Goal: Navigation & Orientation: Find specific page/section

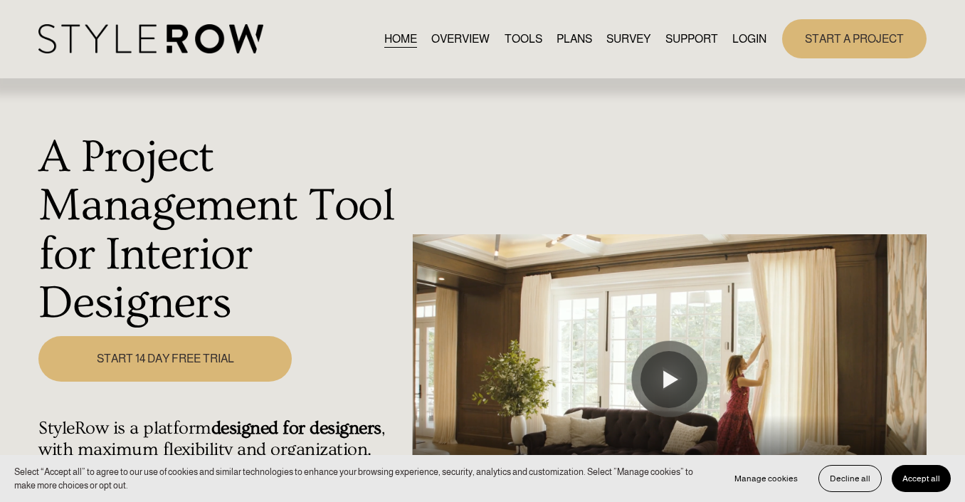
drag, startPoint x: 0, startPoint y: 0, endPoint x: 746, endPoint y: 45, distance: 747.7
click at [746, 45] on link "LOGIN" at bounding box center [749, 38] width 34 height 19
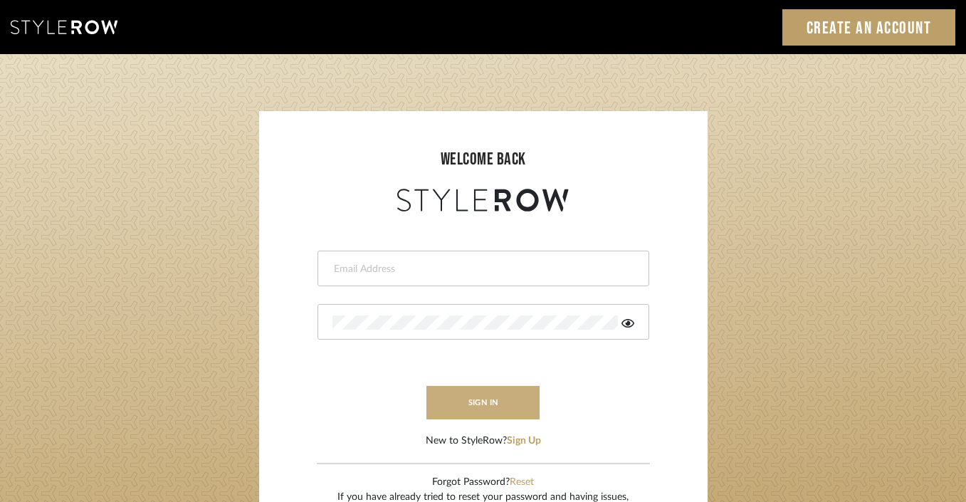
type input "divya.aok@gmail.com"
click at [470, 393] on button "sign in" at bounding box center [483, 402] width 114 height 33
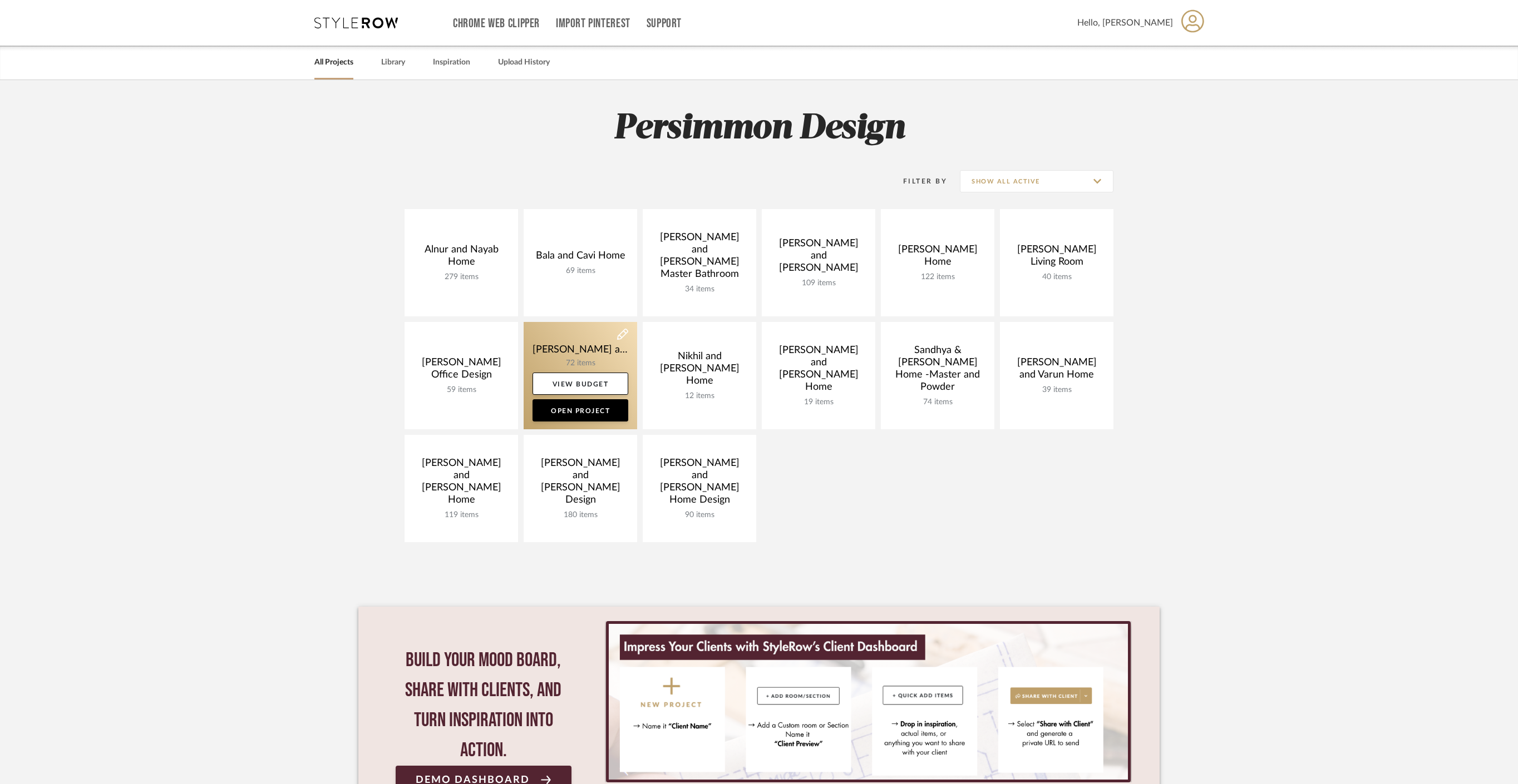
click at [573, 354] on link at bounding box center [580, 375] width 113 height 107
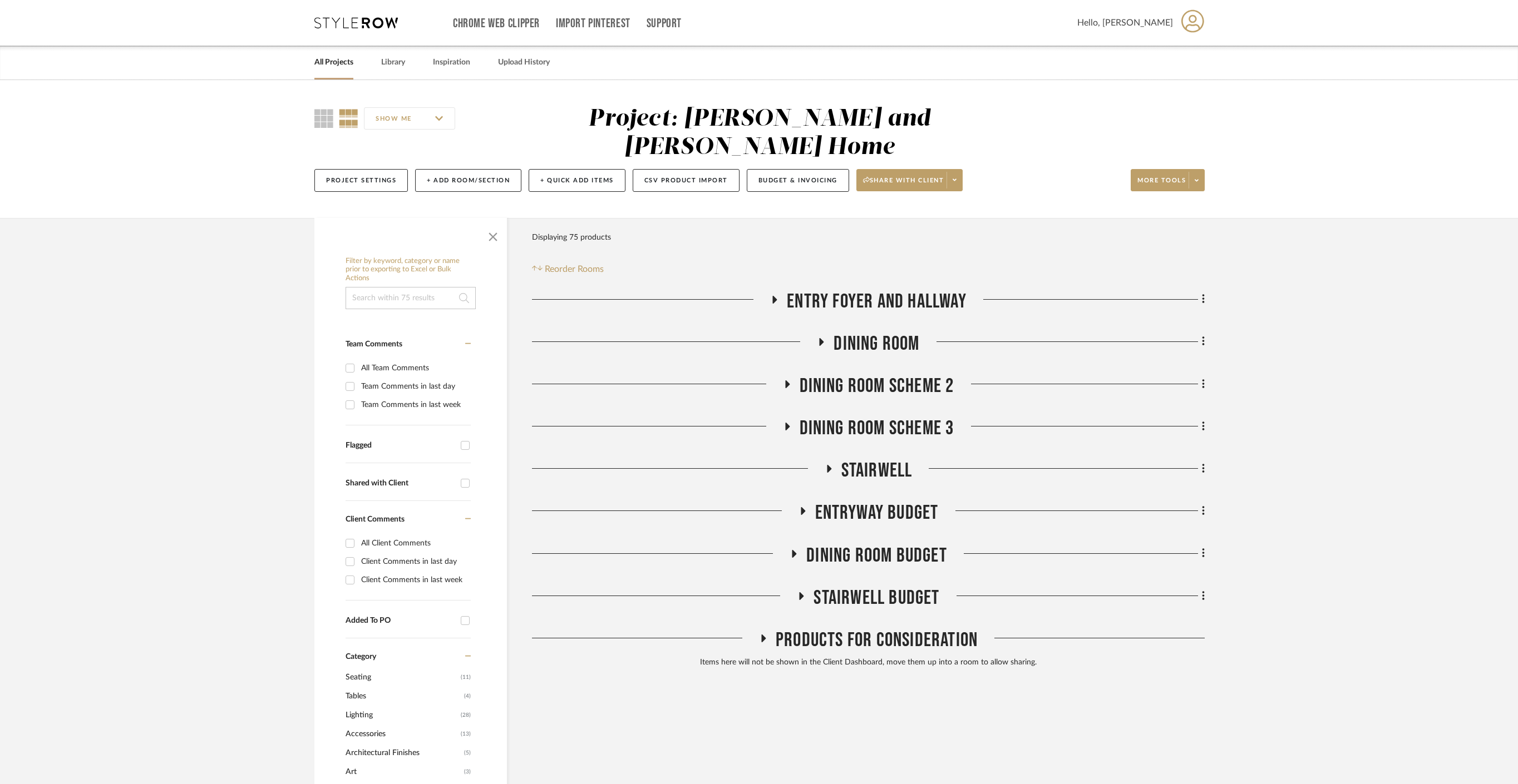
click at [831, 465] on icon at bounding box center [828, 469] width 13 height 9
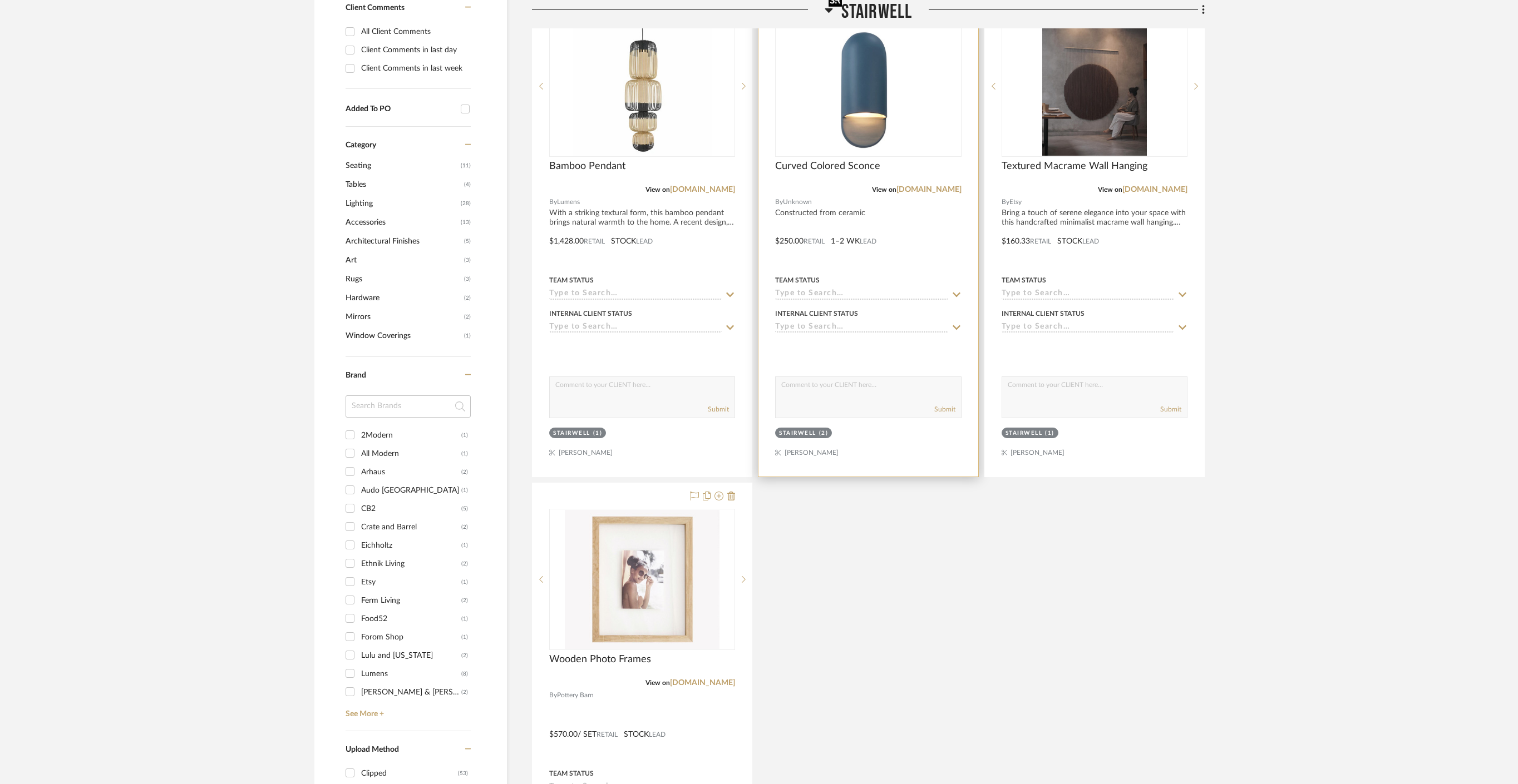
scroll to position [552, 0]
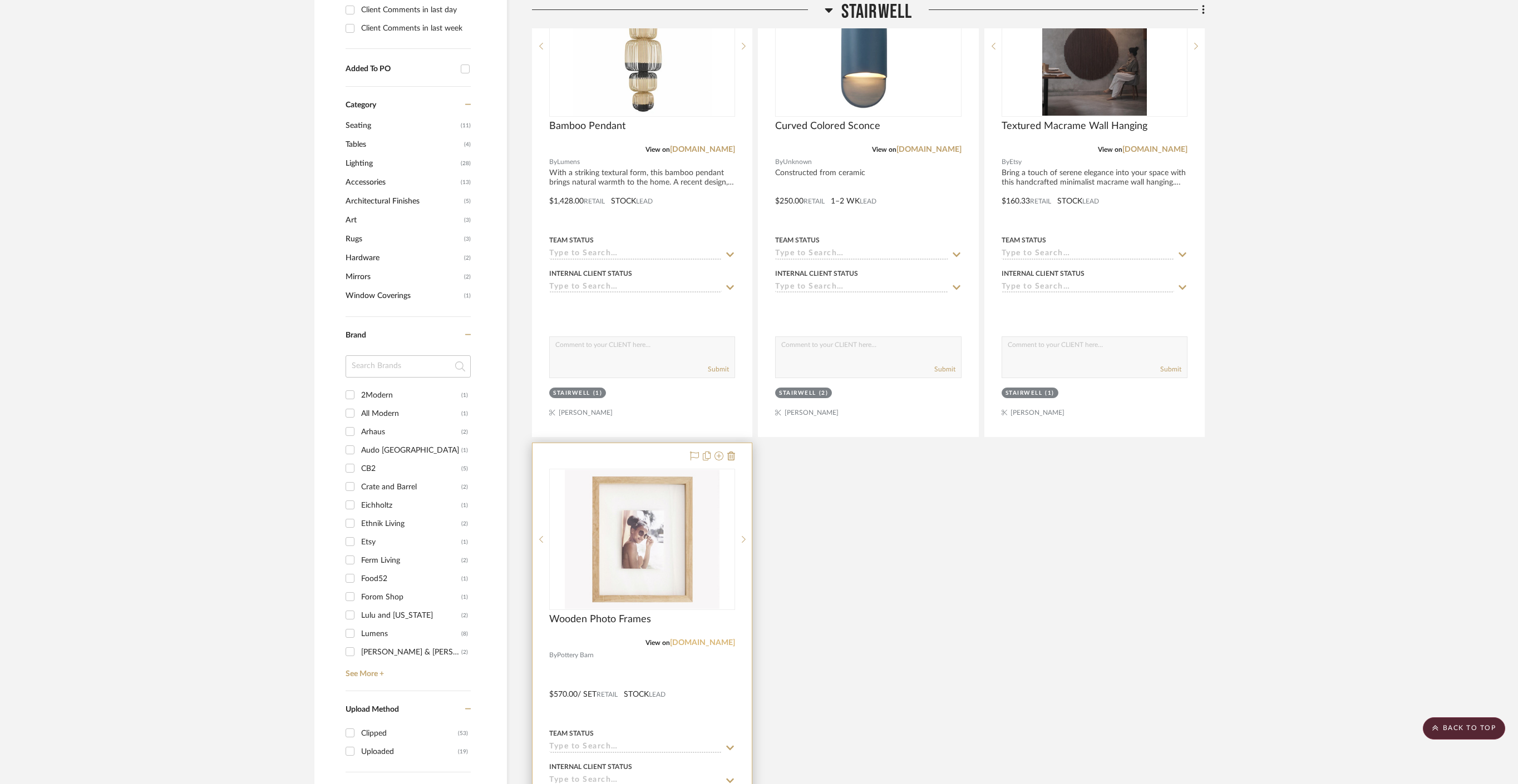
click at [723, 639] on link "[DOMAIN_NAME]" at bounding box center [702, 643] width 65 height 8
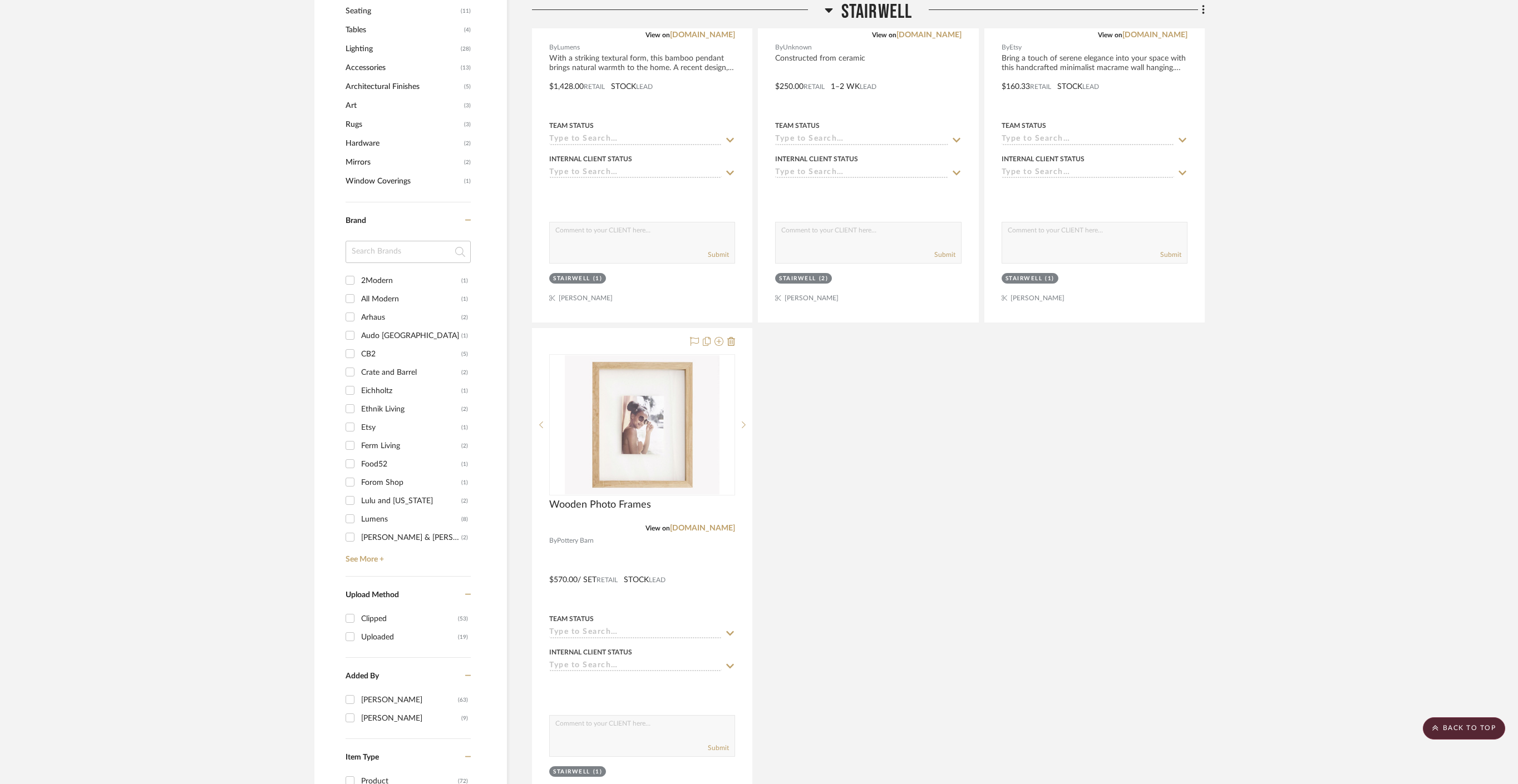
scroll to position [691, 0]
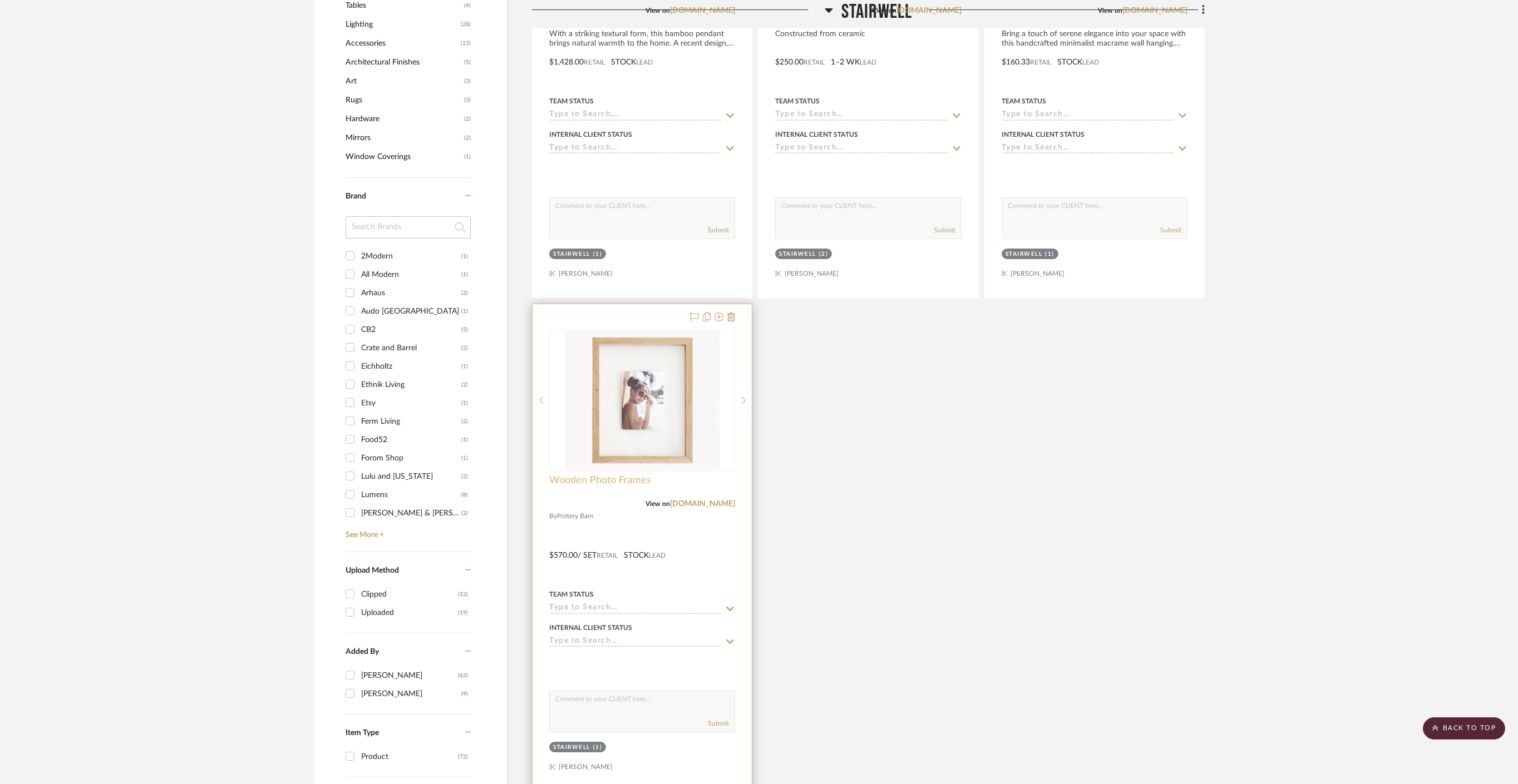
click at [615, 474] on span "Wooden Photo Frames" at bounding box center [600, 481] width 102 height 13
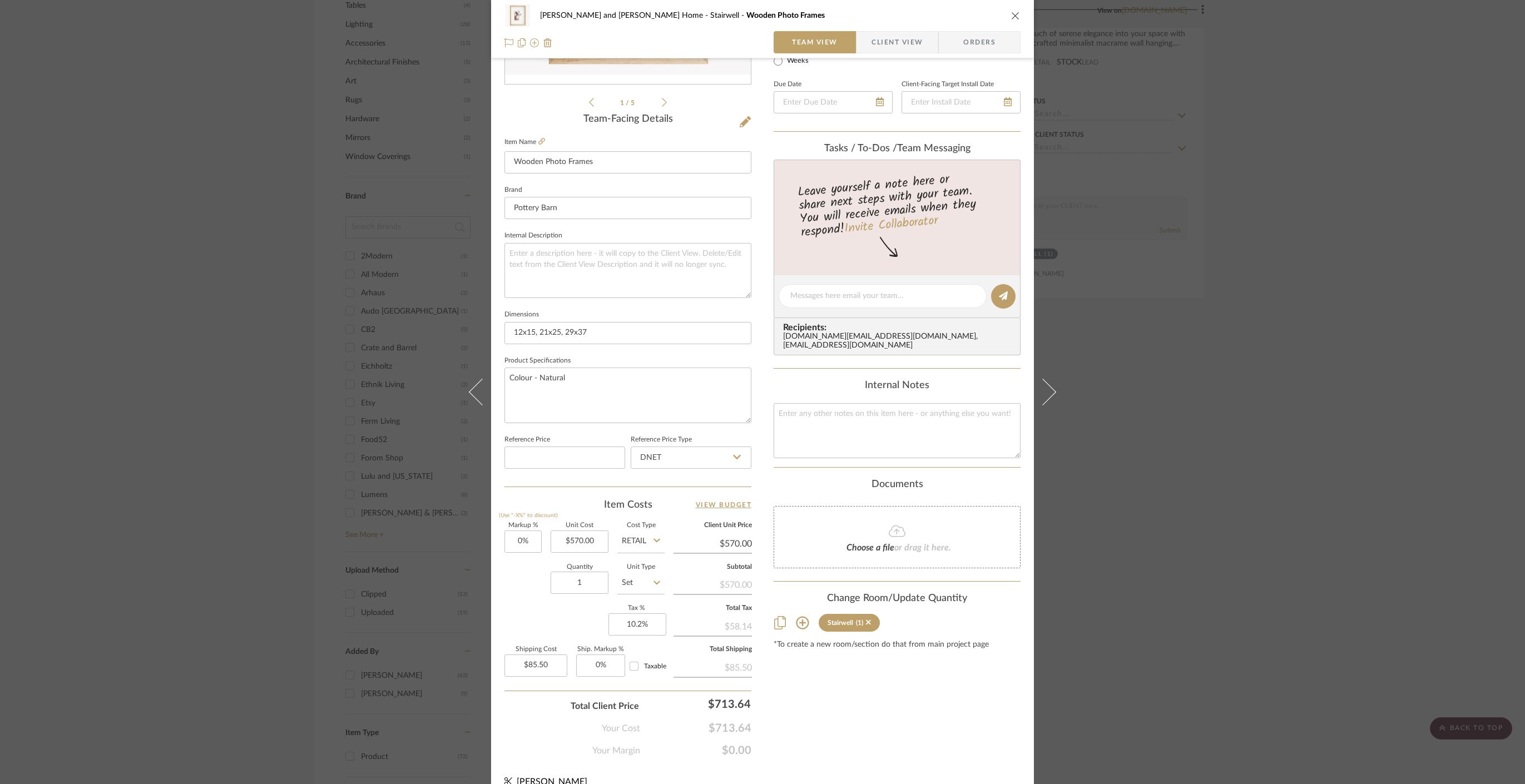
scroll to position [252, 0]
